Goal: Information Seeking & Learning: Learn about a topic

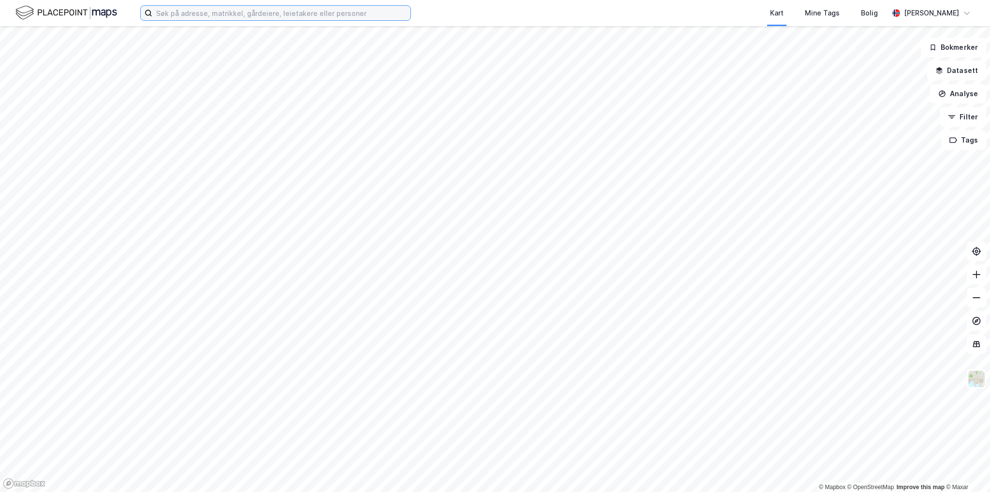
click at [246, 20] on input at bounding box center [281, 13] width 258 height 15
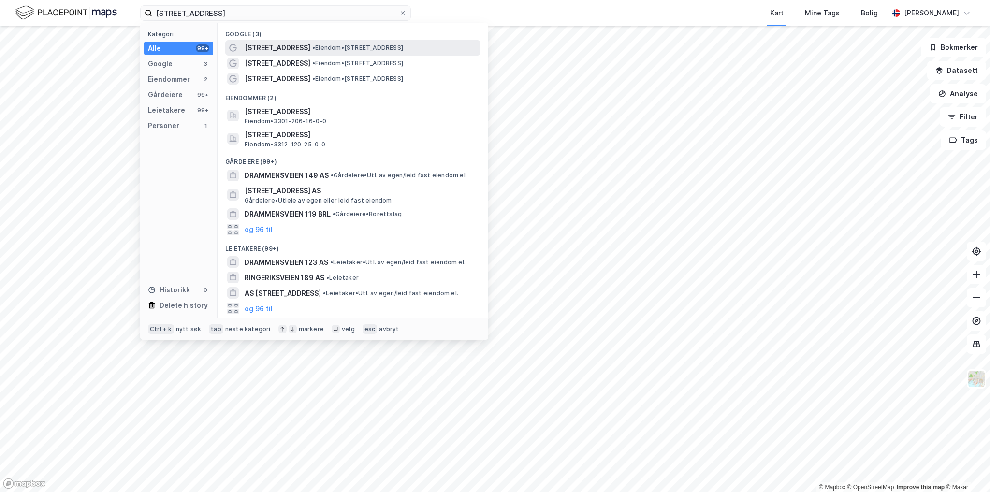
click at [370, 44] on span "• Eiendom • [STREET_ADDRESS]" at bounding box center [357, 48] width 91 height 8
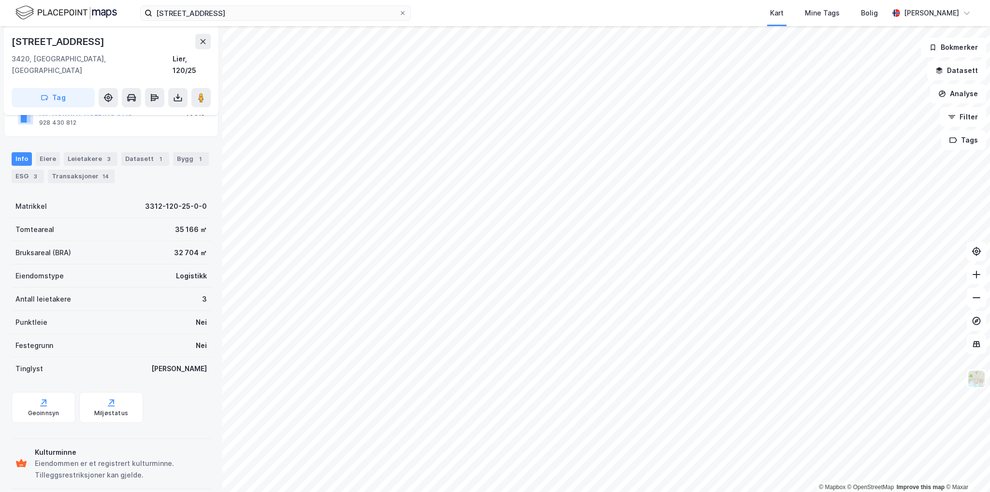
scroll to position [84, 0]
click at [39, 152] on div "Eiere" at bounding box center [48, 159] width 24 height 14
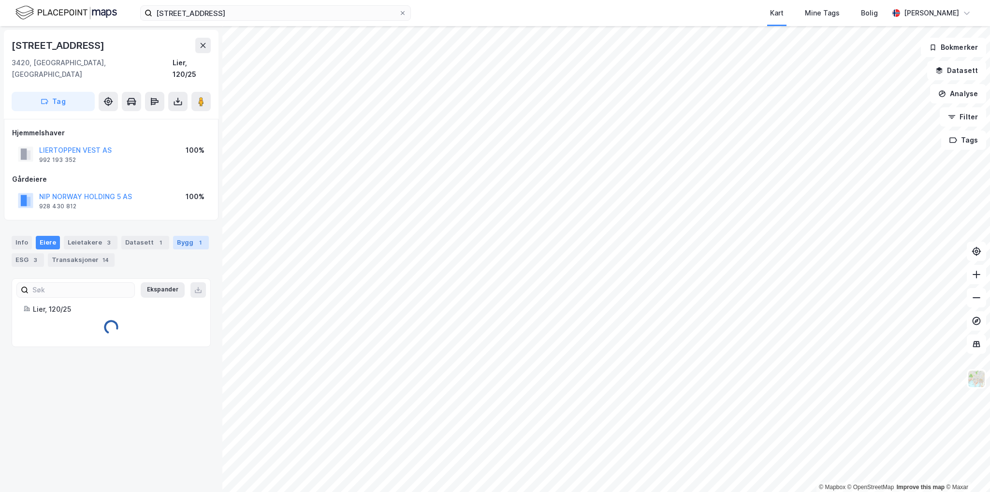
click at [180, 236] on div "Bygg 1" at bounding box center [191, 243] width 36 height 14
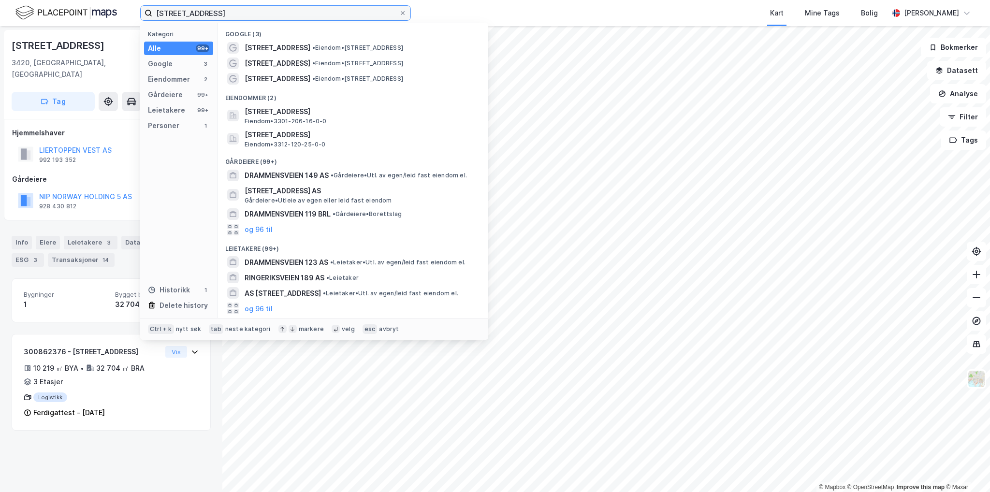
click at [240, 16] on input "[STREET_ADDRESS]" at bounding box center [275, 13] width 247 height 15
click at [243, 16] on input "[STREET_ADDRESS]" at bounding box center [275, 13] width 247 height 15
click at [268, 16] on input "[STREET_ADDRESS]" at bounding box center [275, 13] width 247 height 15
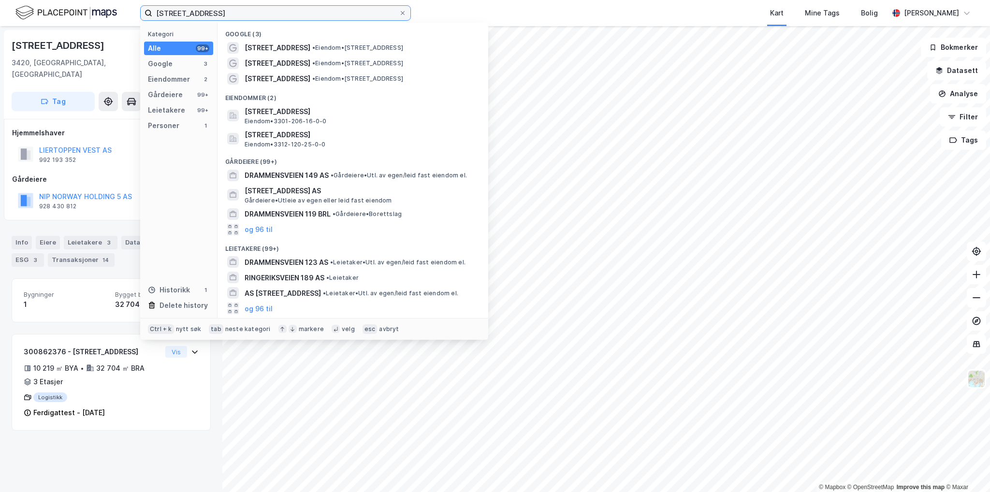
click at [268, 16] on input "[STREET_ADDRESS]" at bounding box center [275, 13] width 247 height 15
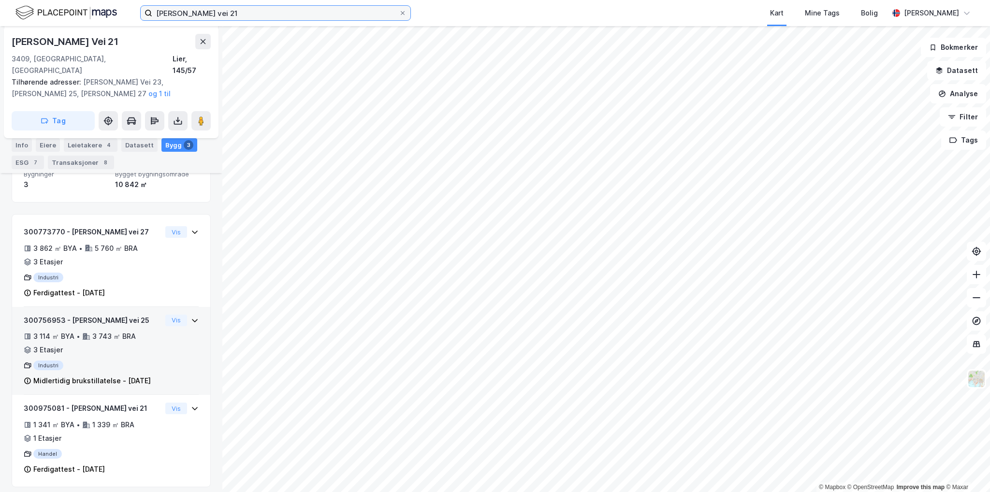
scroll to position [149, 0]
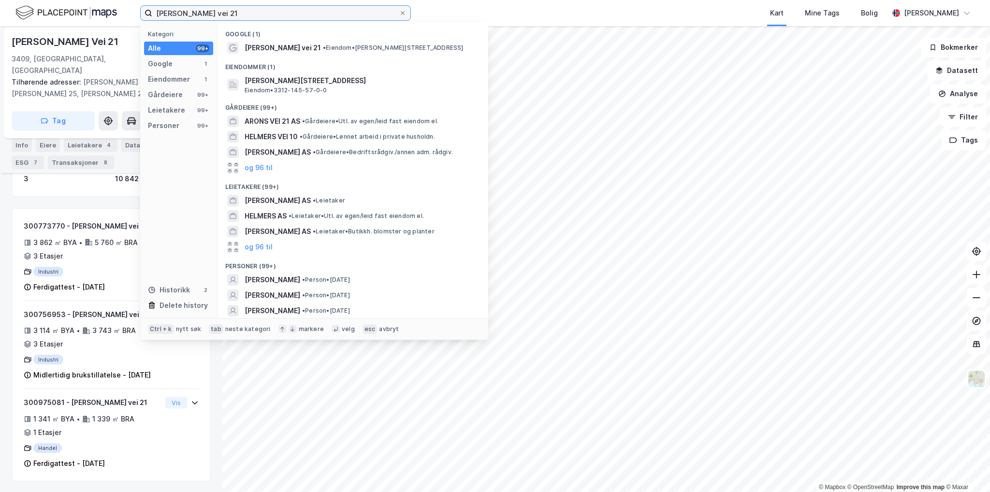
click at [209, 14] on input "[PERSON_NAME] vei 21" at bounding box center [275, 13] width 247 height 15
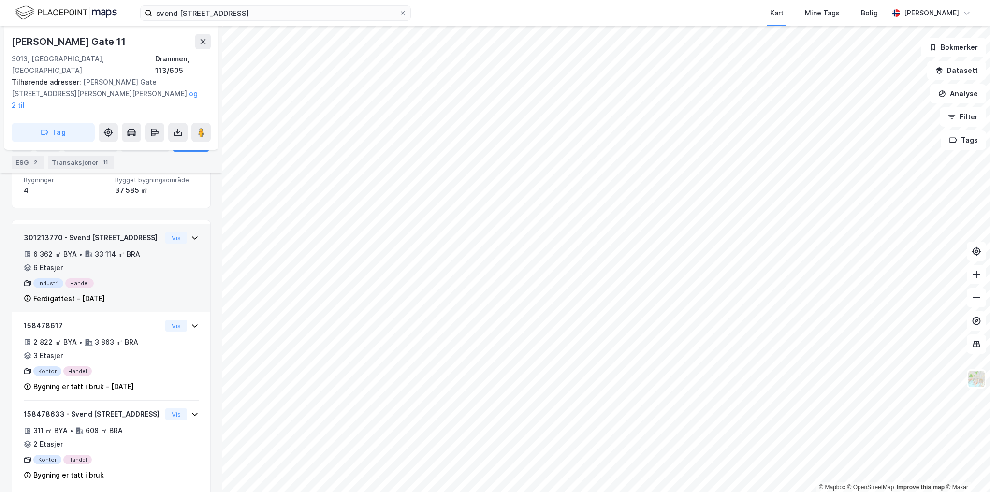
scroll to position [134, 0]
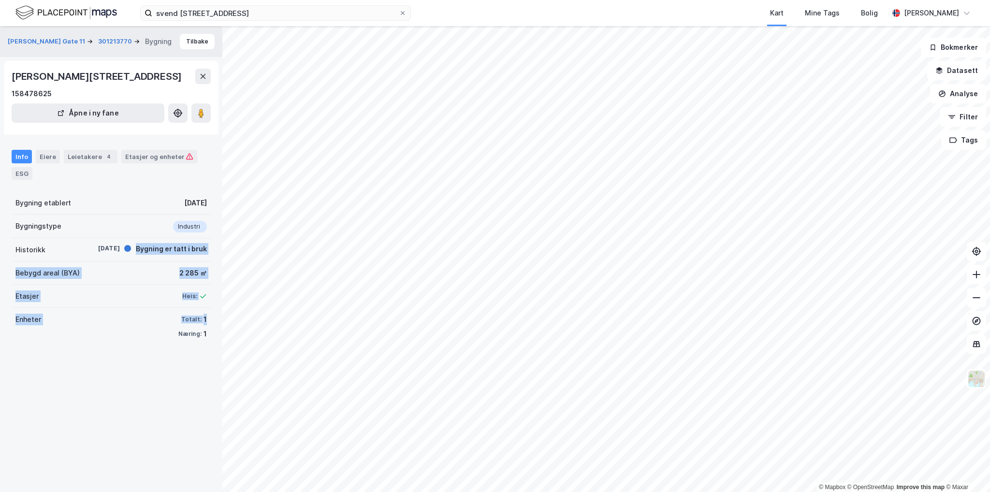
drag, startPoint x: 129, startPoint y: 248, endPoint x: 205, endPoint y: 324, distance: 107.7
click at [205, 324] on div "[PERSON_NAME] Gate 11 301213770 Bygning [GEOGRAPHIC_DATA][STREET_ADDRESS] Åpne …" at bounding box center [111, 259] width 222 height 466
click at [86, 292] on div "Etasjer Heis:" at bounding box center [111, 296] width 199 height 23
click at [74, 159] on div "Leietakere 4" at bounding box center [91, 157] width 54 height 14
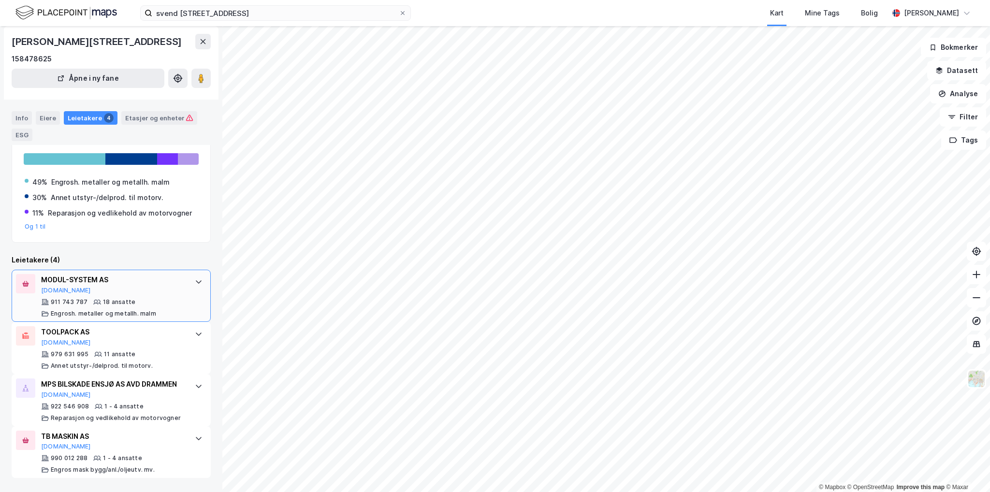
scroll to position [105, 0]
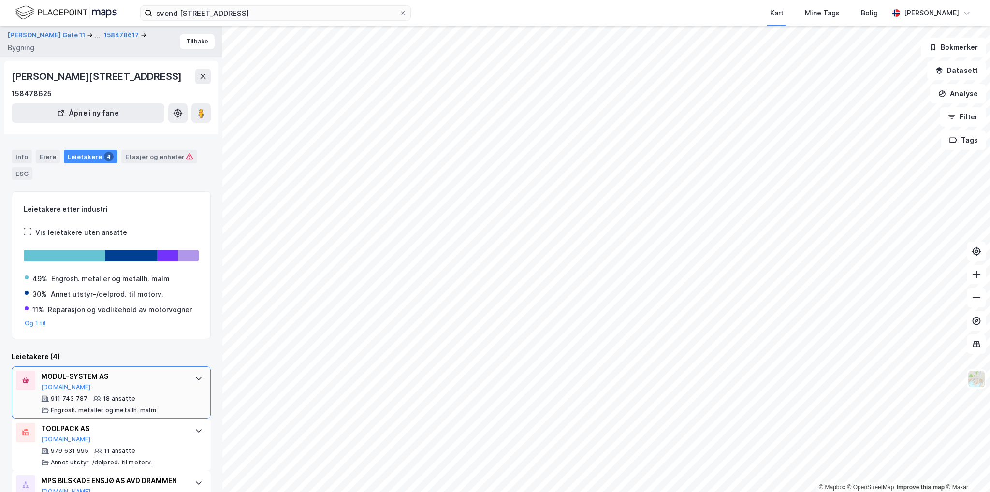
scroll to position [105, 0]
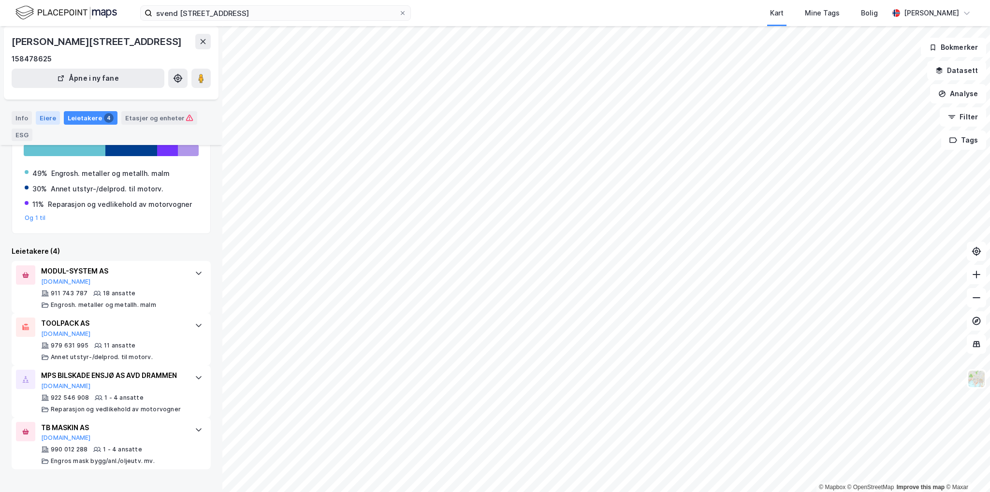
click at [36, 114] on div "Eiere" at bounding box center [48, 118] width 24 height 14
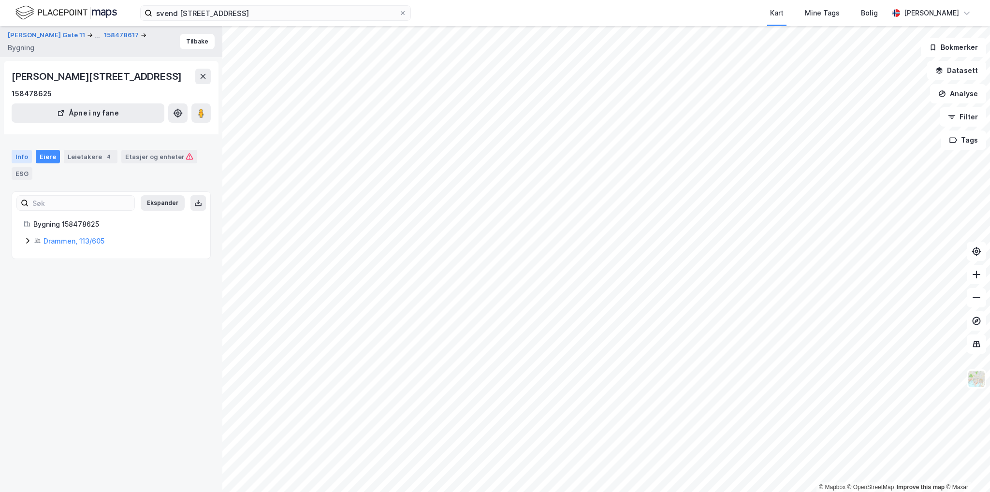
click at [21, 156] on div "Info" at bounding box center [22, 157] width 20 height 14
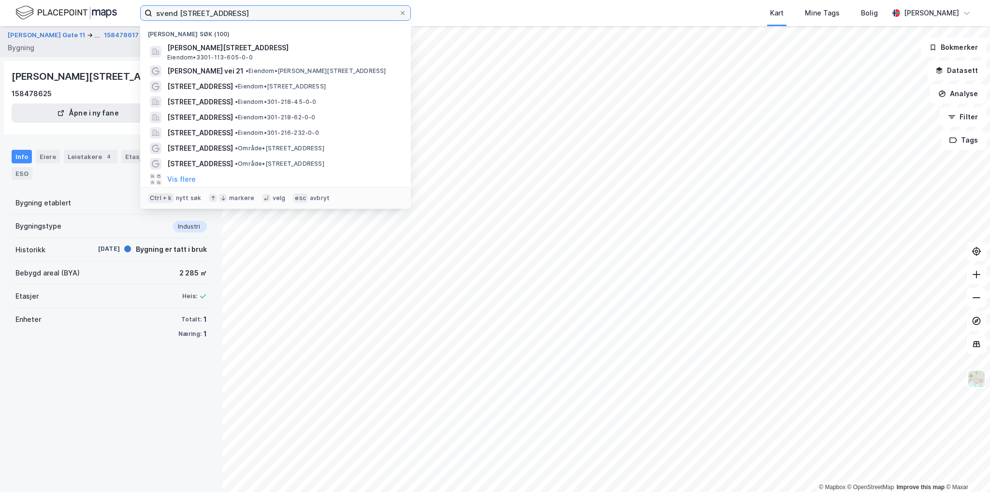
click at [279, 13] on input "svend [STREET_ADDRESS]" at bounding box center [275, 13] width 247 height 15
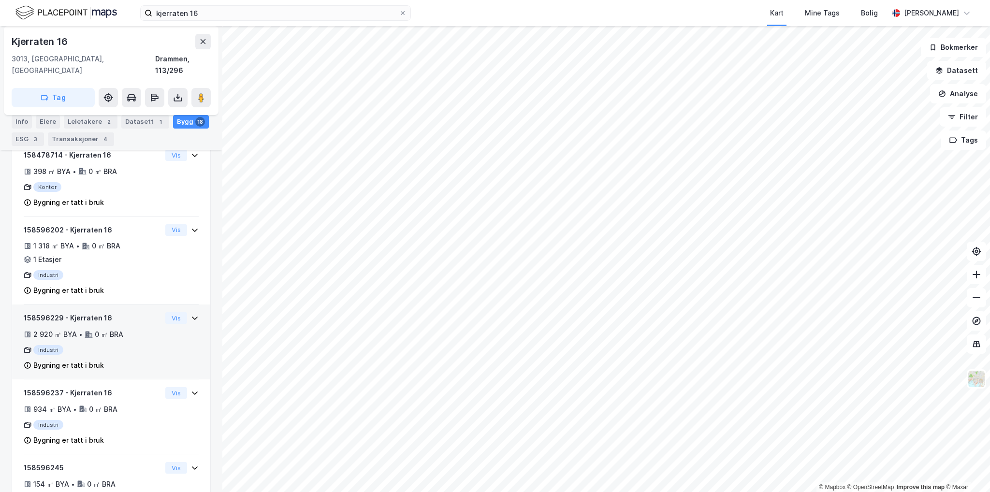
scroll to position [677, 0]
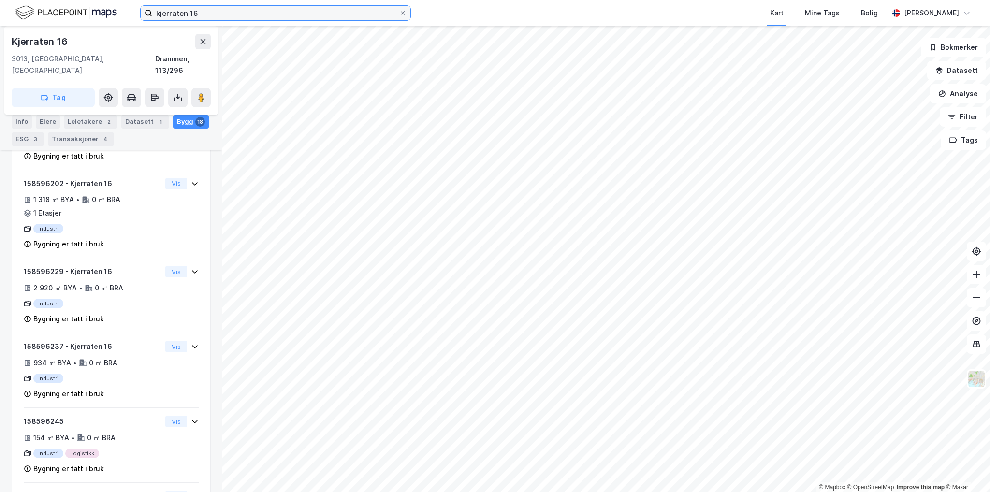
click at [206, 9] on input "kjerraten 16" at bounding box center [275, 13] width 247 height 15
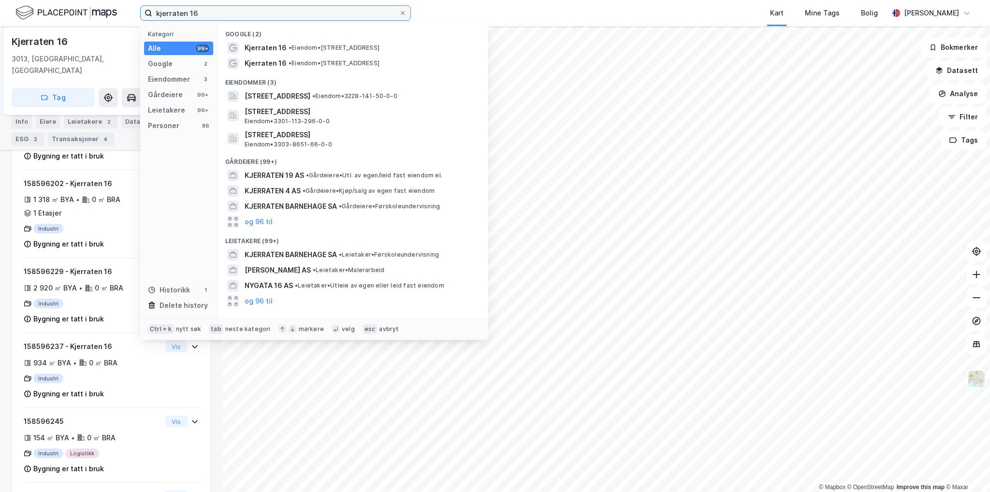
click at [206, 9] on input "kjerraten 16" at bounding box center [275, 13] width 247 height 15
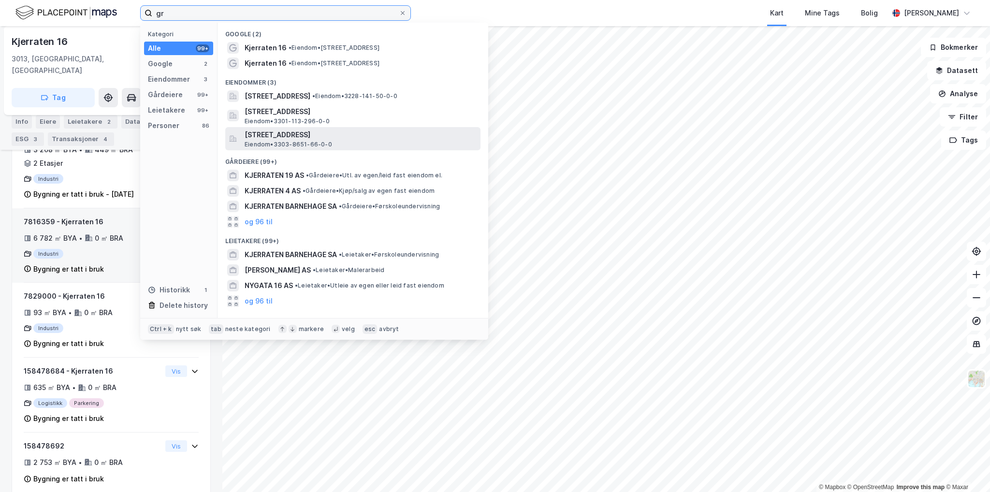
scroll to position [193, 0]
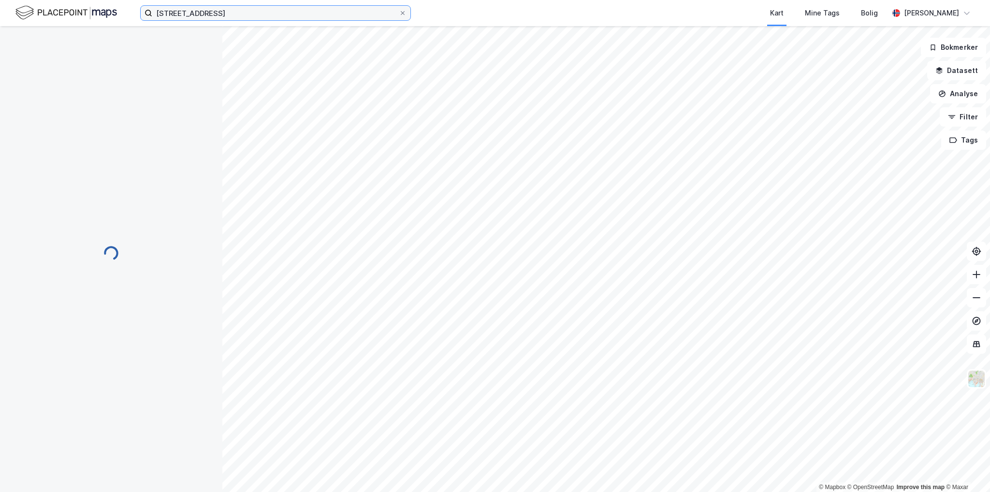
scroll to position [70, 0]
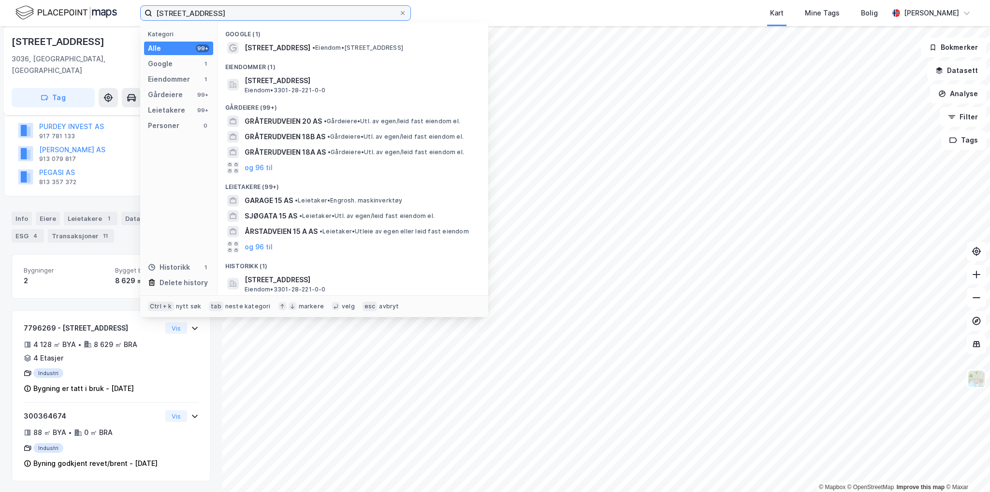
click at [247, 14] on input "[STREET_ADDRESS]" at bounding box center [275, 13] width 247 height 15
click at [246, 14] on input "[STREET_ADDRESS]" at bounding box center [275, 13] width 247 height 15
drag, startPoint x: 246, startPoint y: 14, endPoint x: 141, endPoint y: 0, distance: 105.2
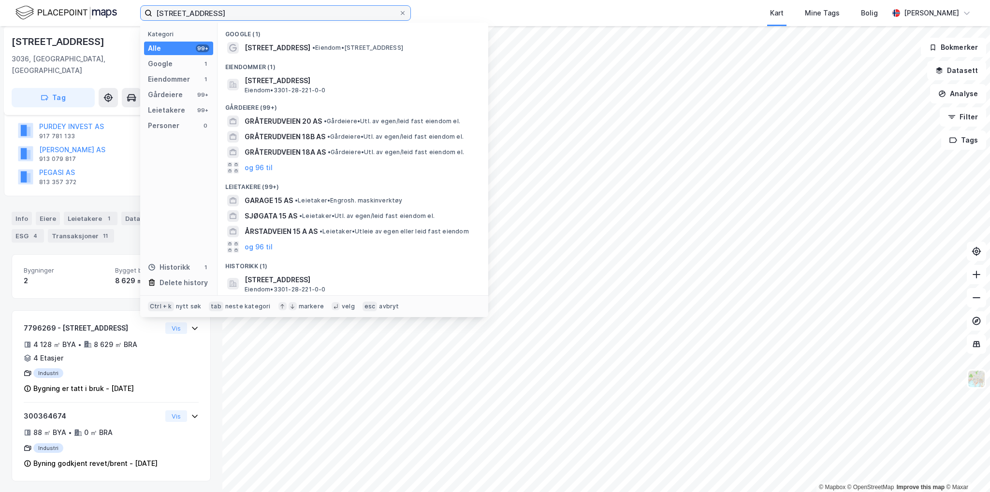
click at [141, 0] on div "[STREET_ADDRESS] Kategori Alle 99+ Google 1 Eiendommer 1 Gårdeiere 99+ Leietake…" at bounding box center [495, 13] width 990 height 26
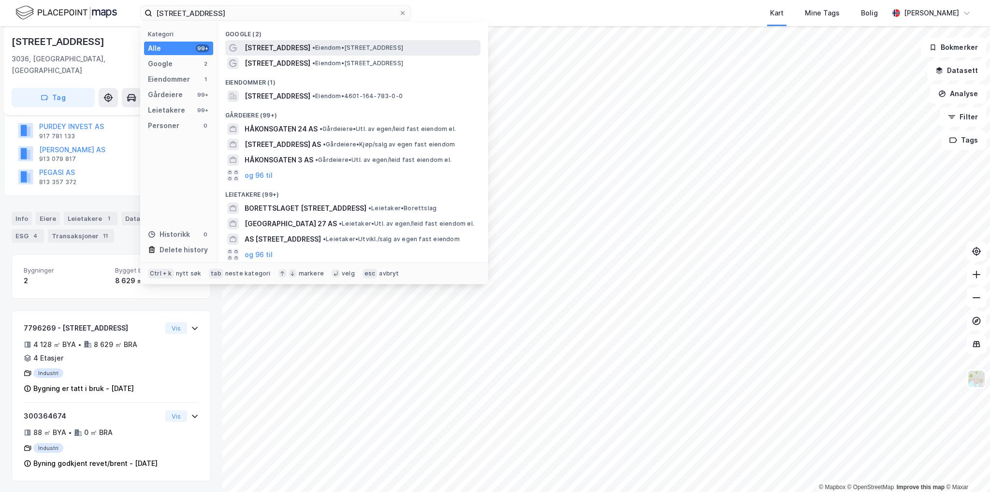
click at [396, 47] on span "• Eiendom • [STREET_ADDRESS]" at bounding box center [357, 48] width 91 height 8
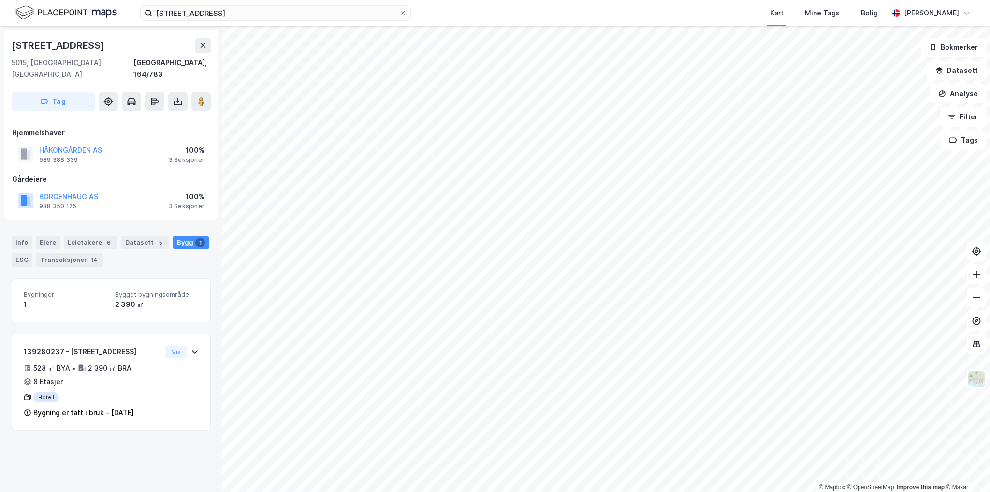
click at [234, 25] on div "håkonsgaten 27 Kart Mine Tags [PERSON_NAME]" at bounding box center [495, 13] width 990 height 26
click at [248, 18] on input "[STREET_ADDRESS]" at bounding box center [275, 13] width 247 height 15
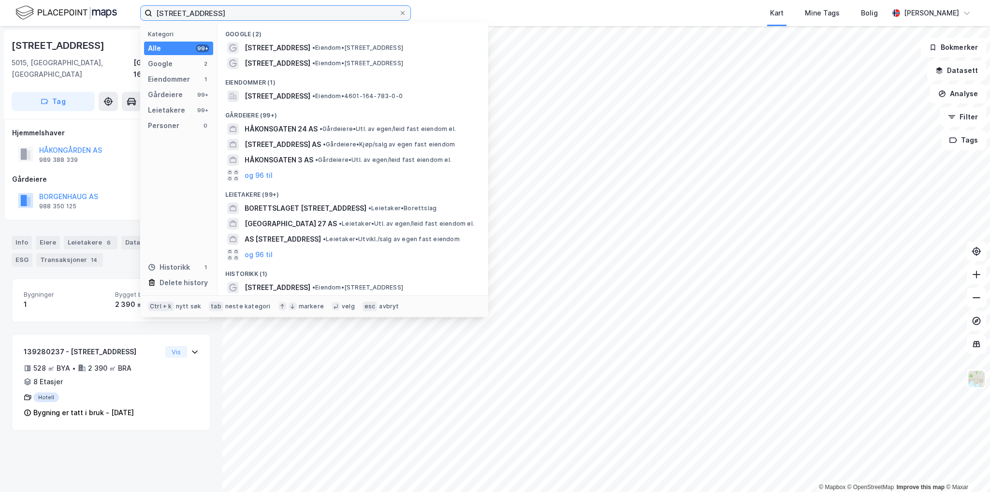
click at [248, 18] on input "[STREET_ADDRESS]" at bounding box center [275, 13] width 247 height 15
paste input "Jonsvollsgaten 2"
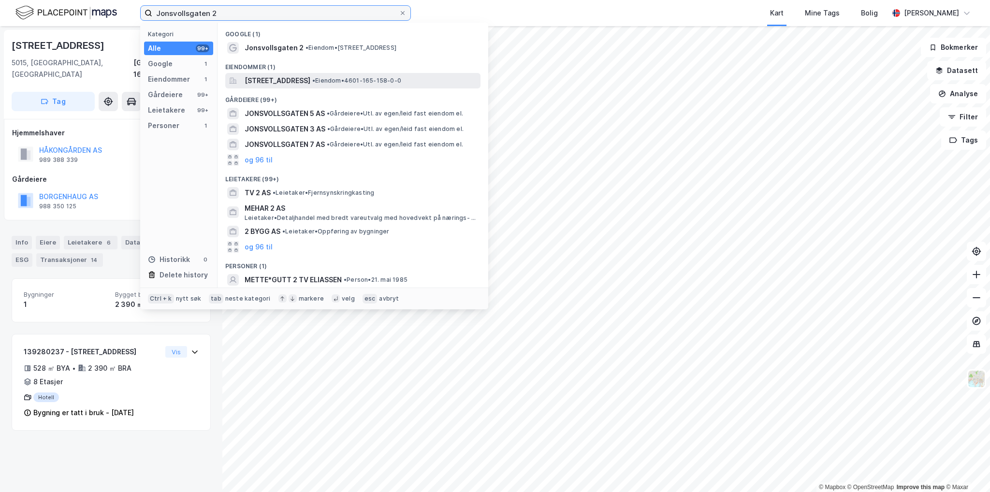
type input "Jonsvollsgaten 2"
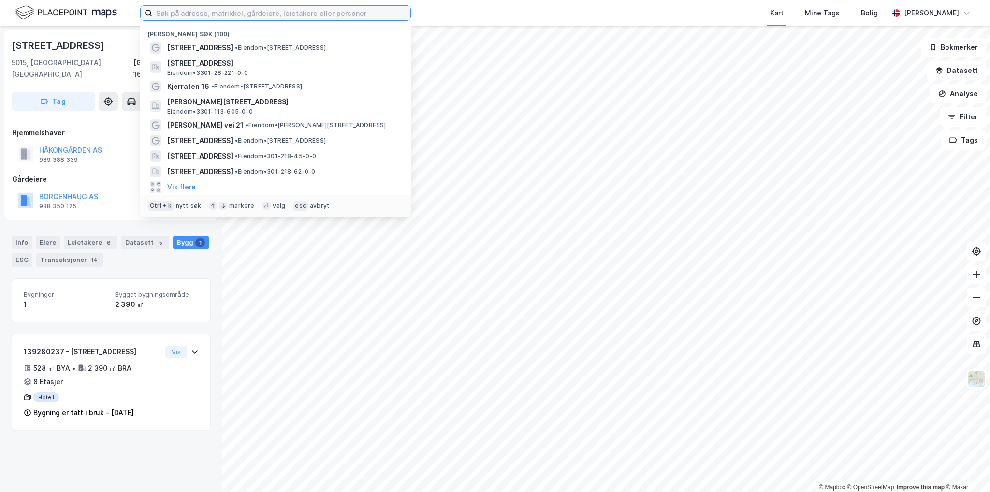
click at [216, 16] on input at bounding box center [281, 13] width 258 height 15
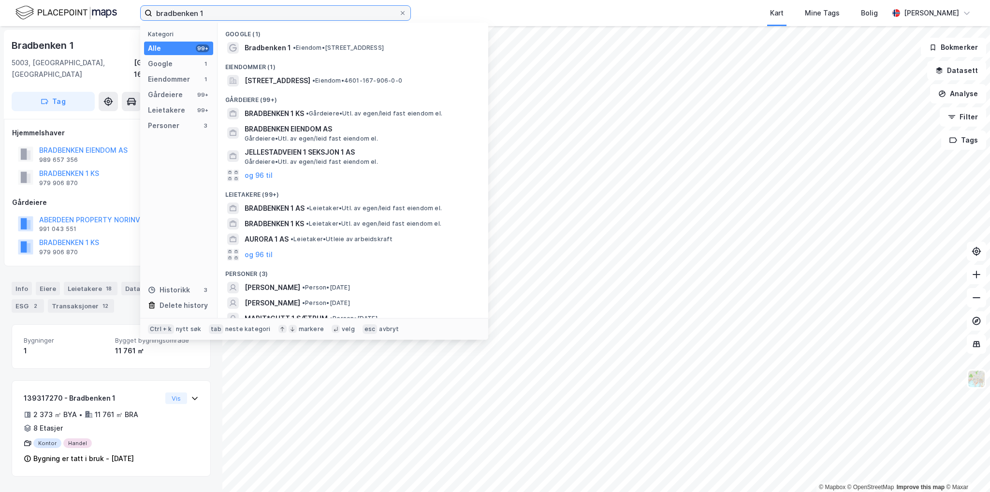
click at [224, 13] on input "bradbenken 1" at bounding box center [275, 13] width 247 height 15
click at [273, 8] on input "bradbenken 1" at bounding box center [275, 13] width 247 height 15
click at [252, 16] on input "bradbenken 1" at bounding box center [275, 13] width 247 height 15
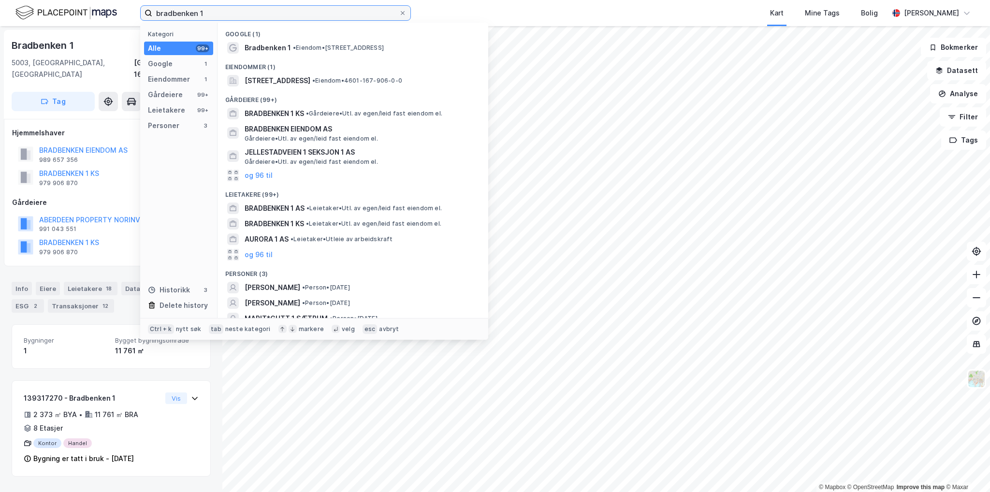
click at [252, 16] on input "bradbenken 1" at bounding box center [275, 13] width 247 height 15
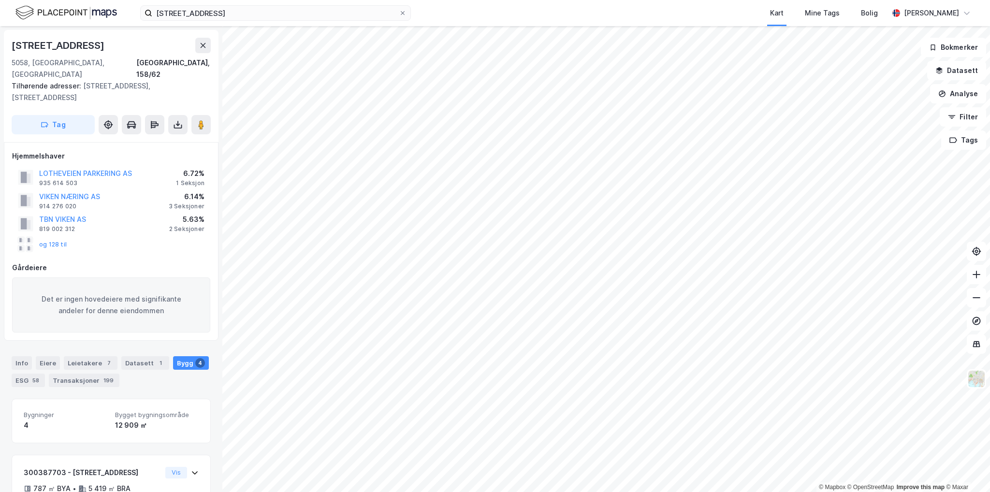
click at [62, 237] on div "og 128 til" at bounding box center [42, 244] width 49 height 15
click at [0, 0] on button "og 128 til" at bounding box center [0, 0] width 0 height 0
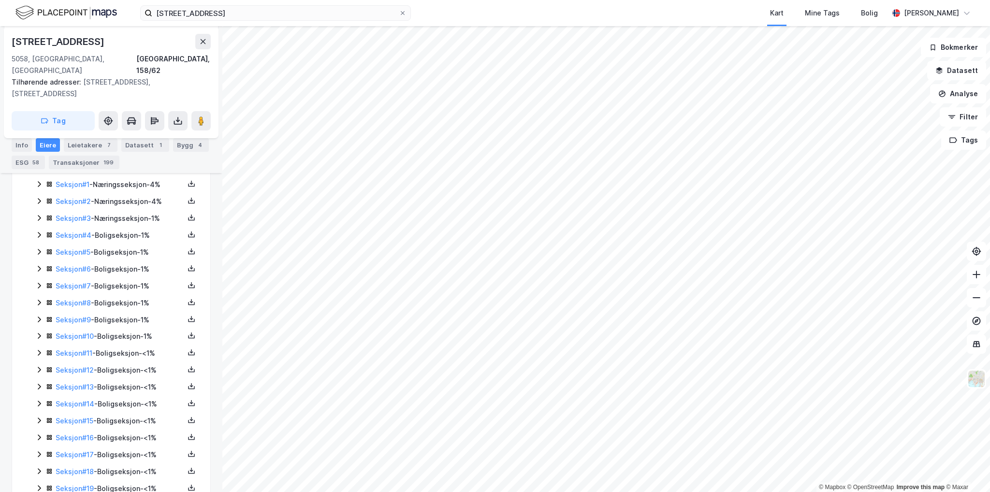
scroll to position [290, 0]
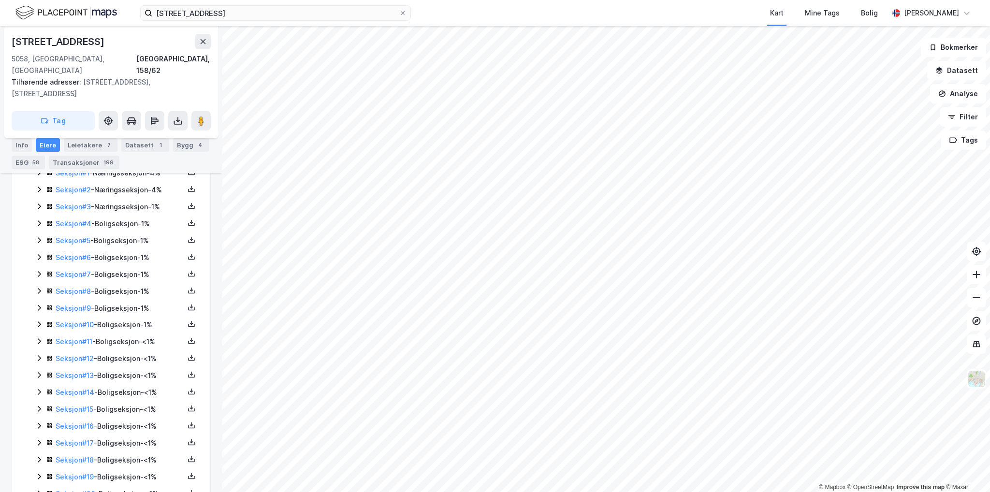
click at [39, 204] on icon at bounding box center [39, 207] width 3 height 6
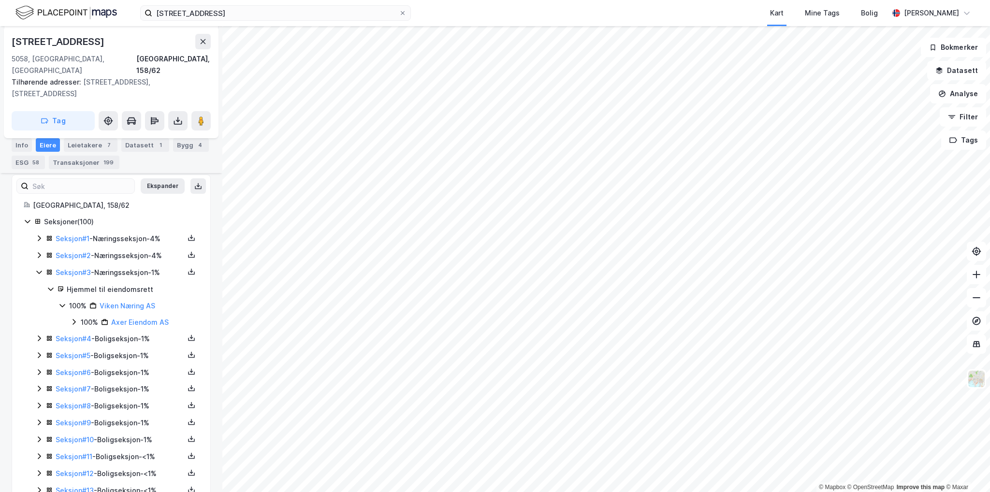
scroll to position [193, 0]
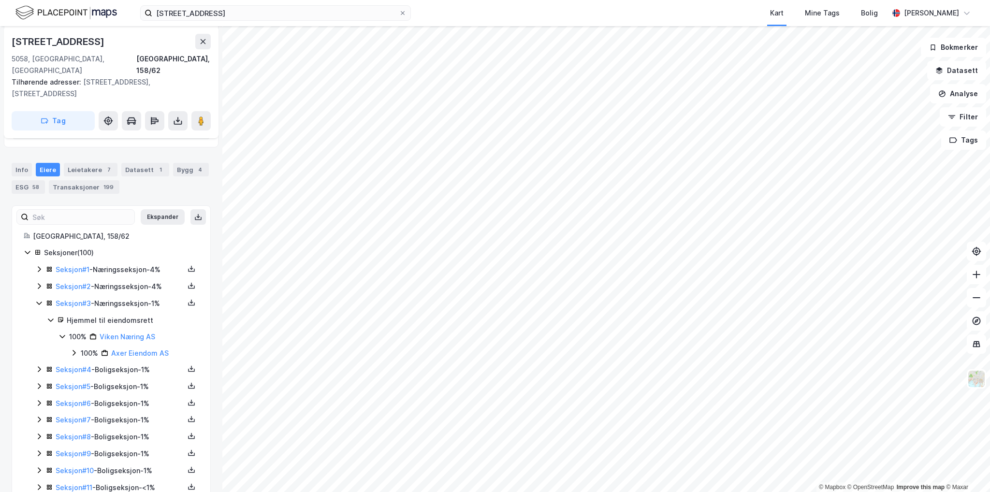
click at [37, 282] on icon at bounding box center [39, 286] width 8 height 8
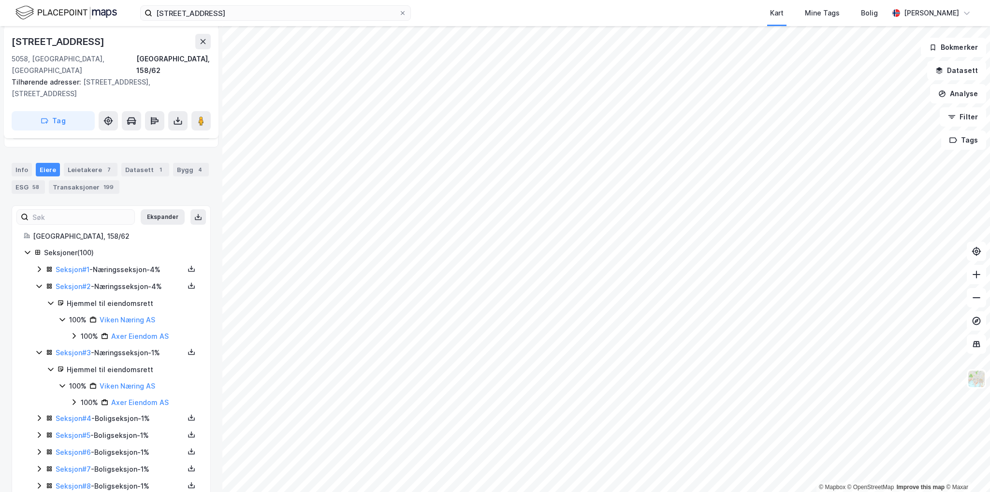
click at [40, 265] on icon at bounding box center [39, 269] width 8 height 8
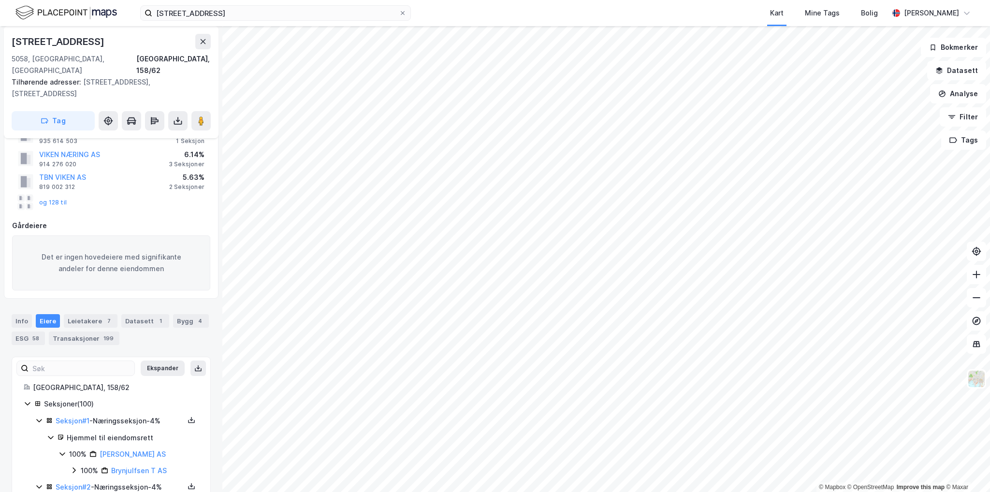
scroll to position [0, 0]
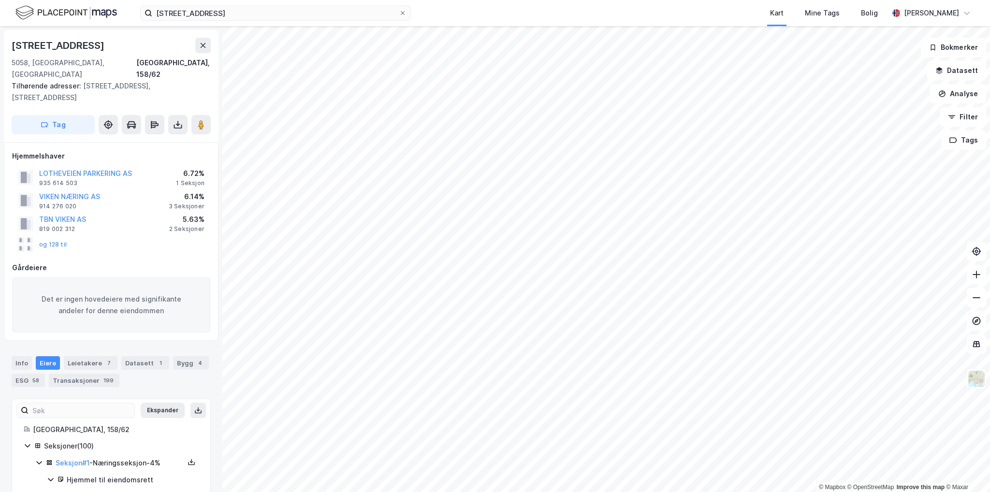
click at [162, 356] on div "Info Eiere Leietakere 7 Datasett 1 Bygg 4 ESG 58 Transaksjoner 199" at bounding box center [111, 371] width 199 height 31
click at [173, 356] on div "Bygg 4" at bounding box center [191, 363] width 36 height 14
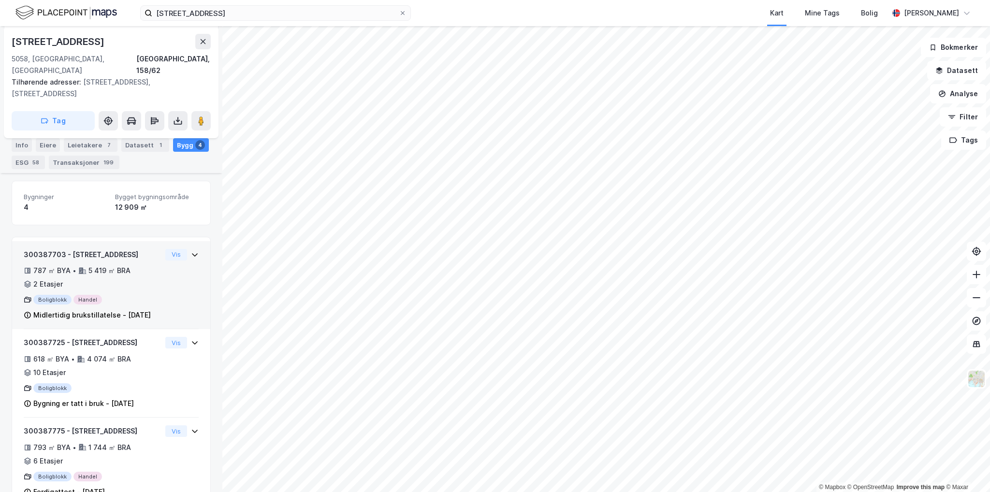
scroll to position [238, 0]
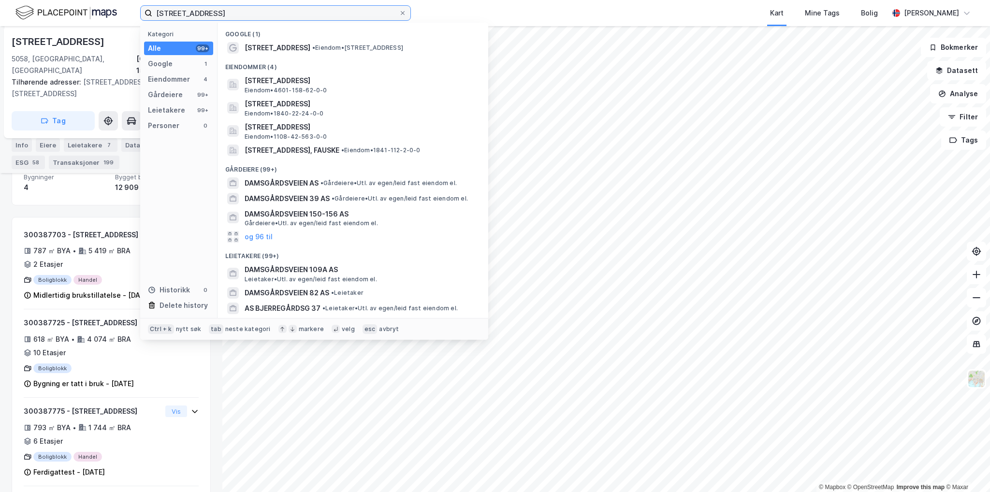
click at [224, 12] on input "damsgårdveien 37" at bounding box center [275, 13] width 247 height 15
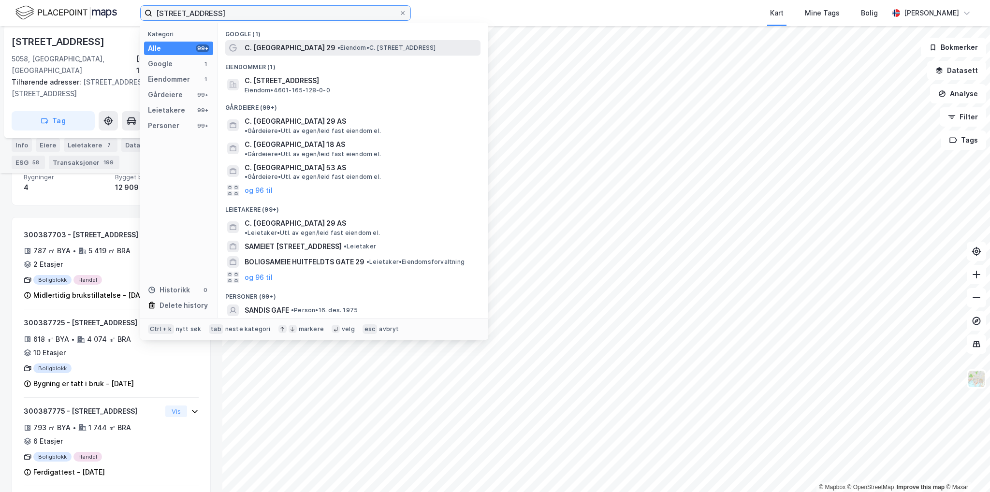
type input "c. sundts gate 29"
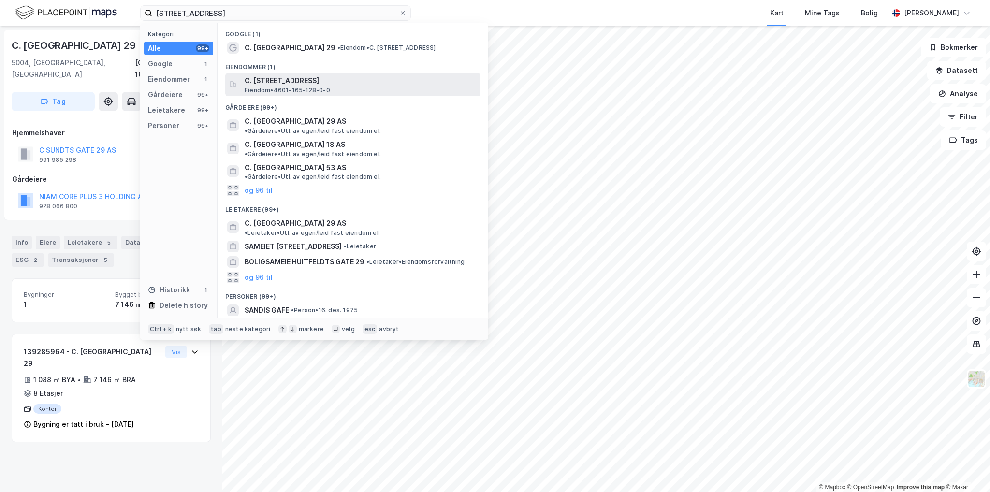
click at [341, 89] on div "C. Sundts gate 29, 5004, BERGEN, BERGEN Eiendom • 4601-165-128-0-0" at bounding box center [362, 84] width 234 height 19
